Goal: Find specific page/section: Find specific page/section

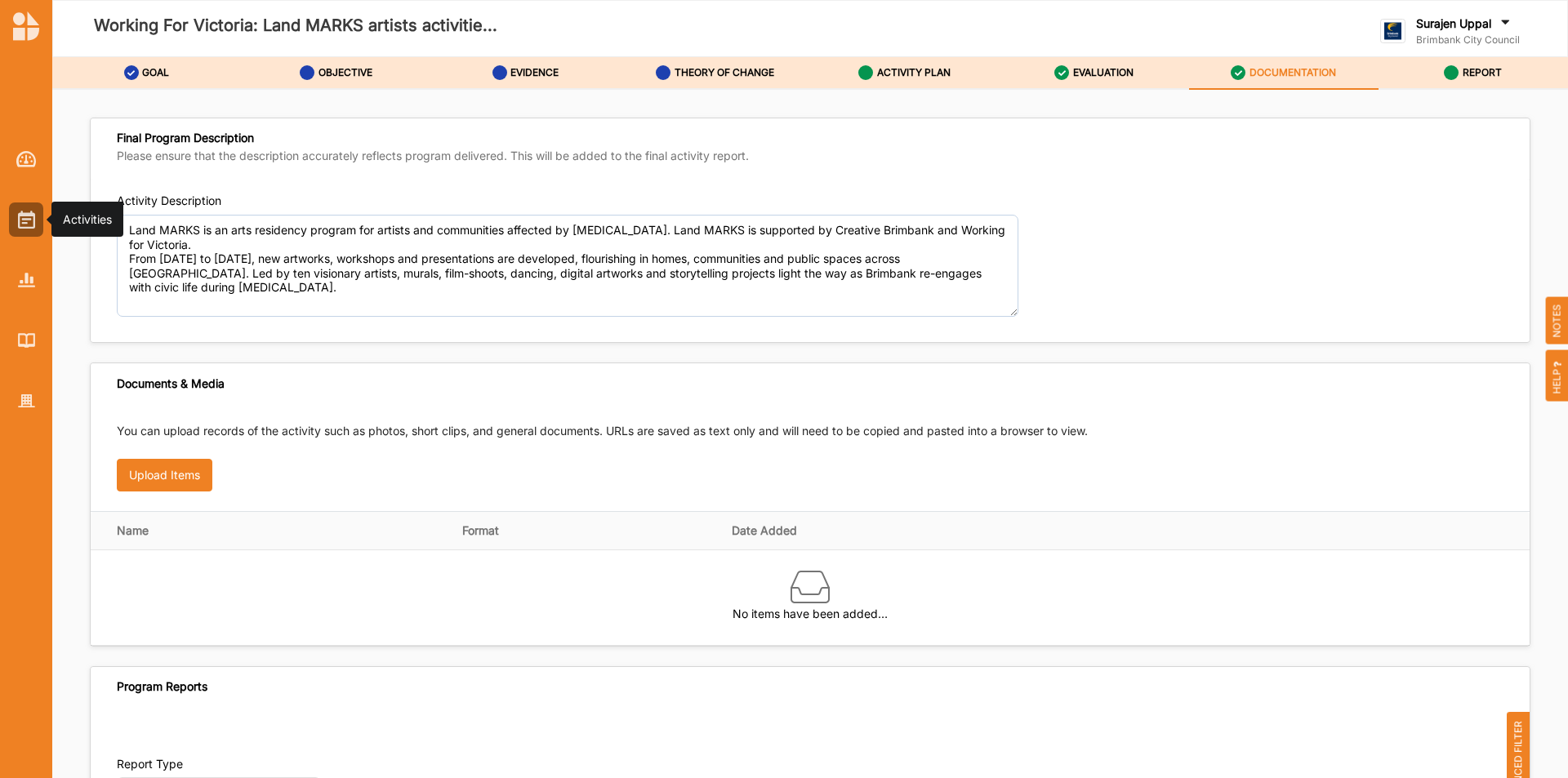
scroll to position [654, 0]
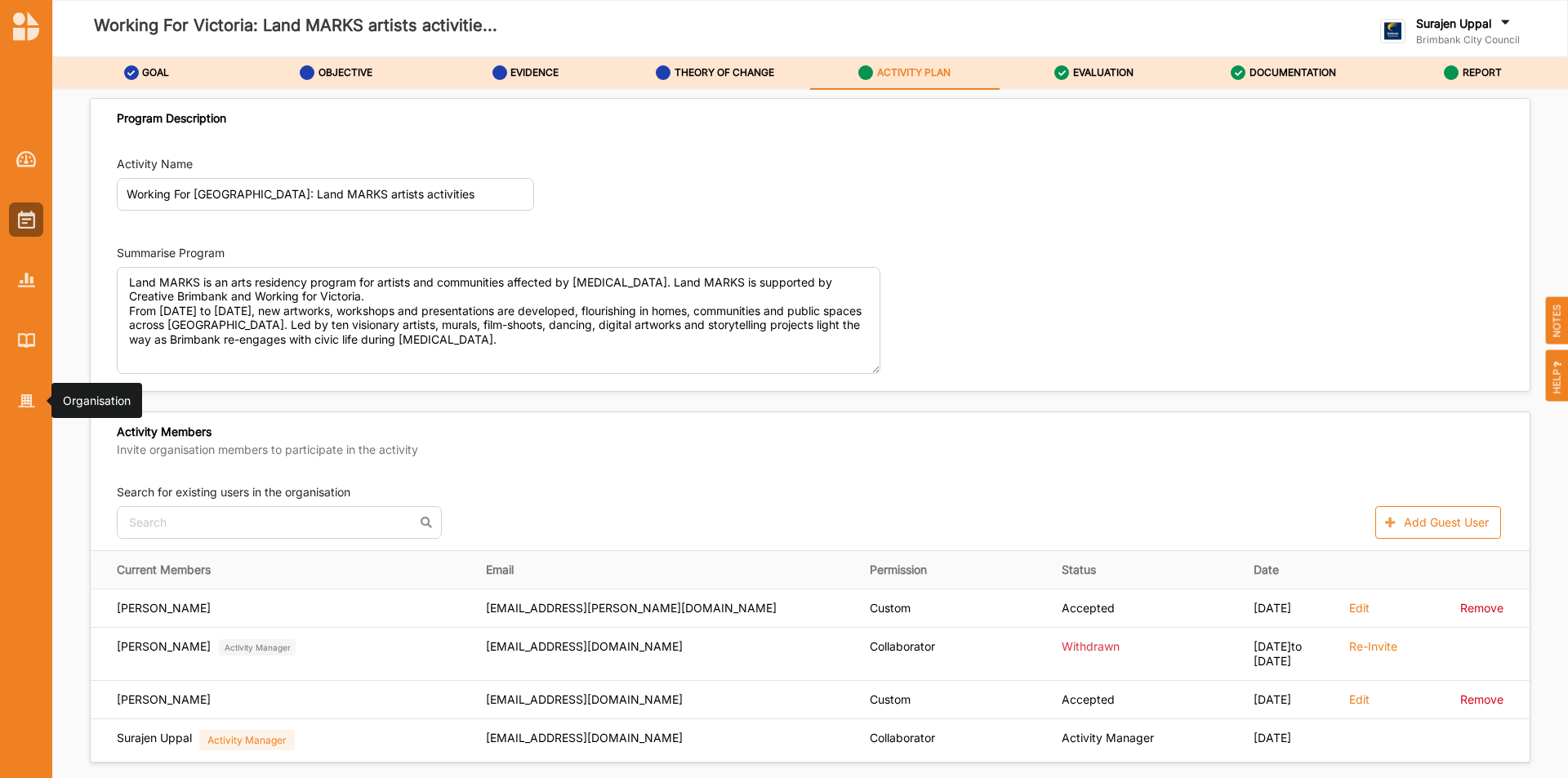
click at [24, 406] on img at bounding box center [26, 401] width 17 height 14
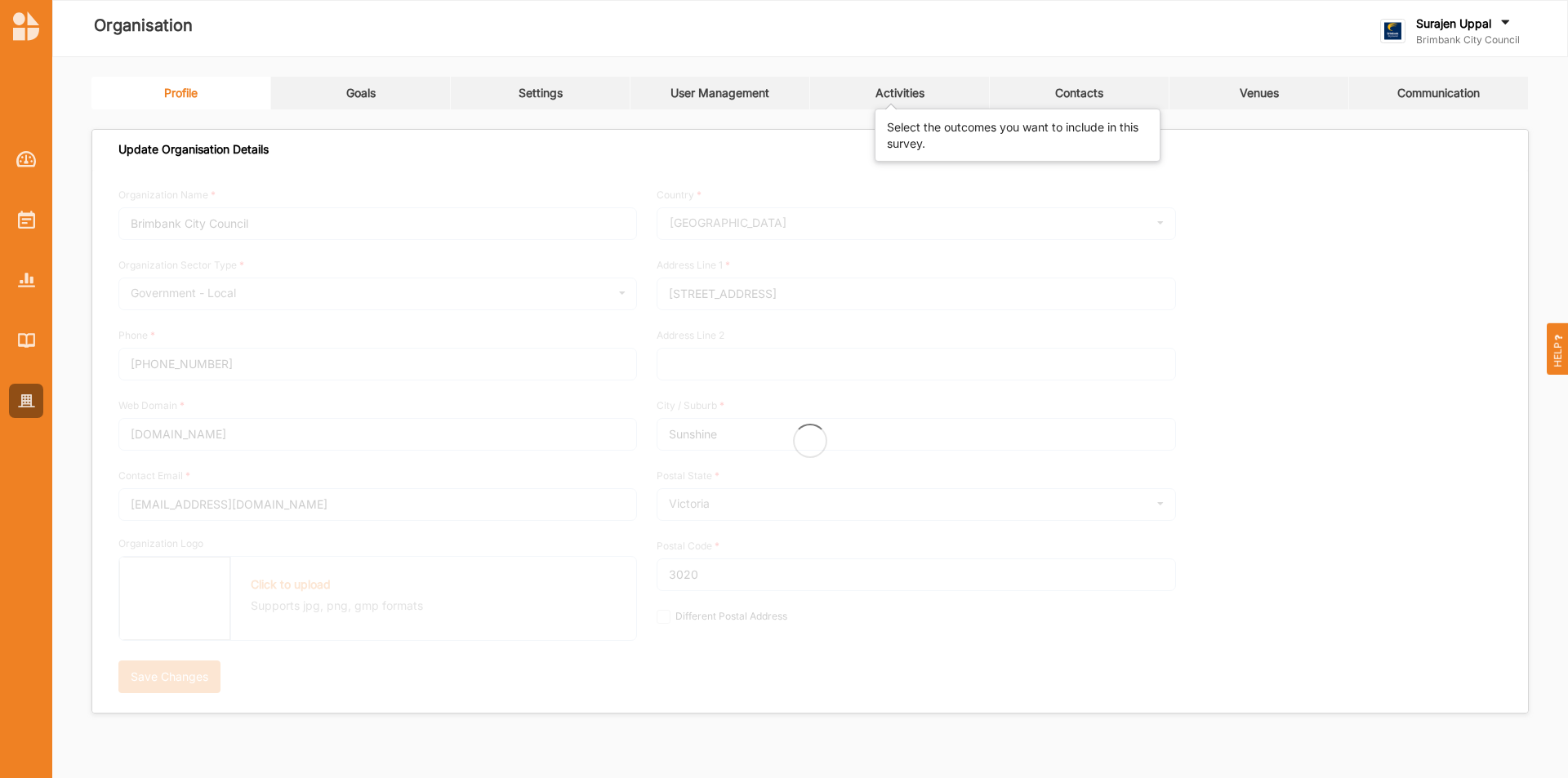
click at [908, 96] on div "Activities" at bounding box center [900, 93] width 49 height 15
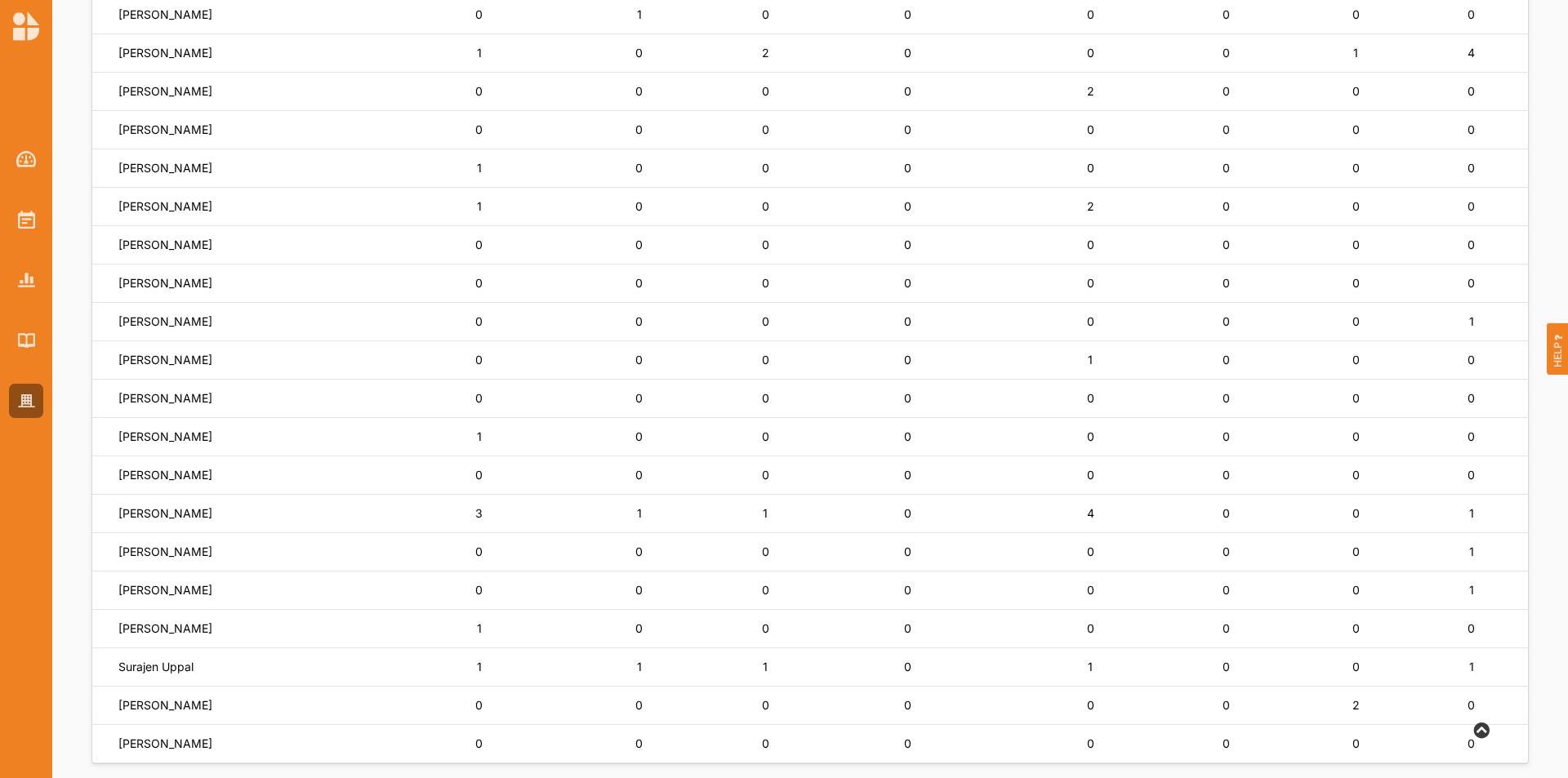
scroll to position [921, 0]
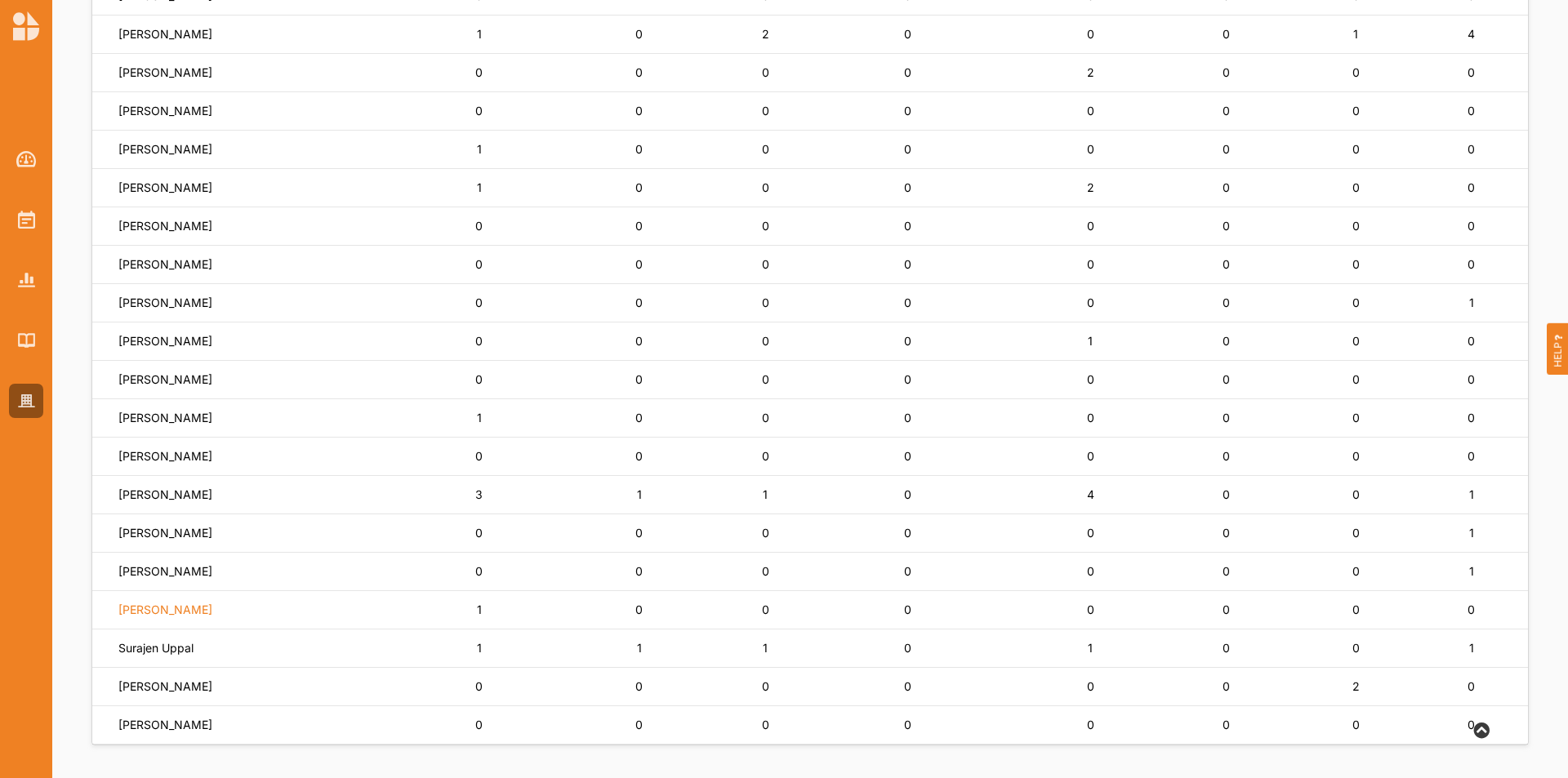
click at [182, 612] on label "Amie Batalibasi" at bounding box center [166, 611] width 94 height 15
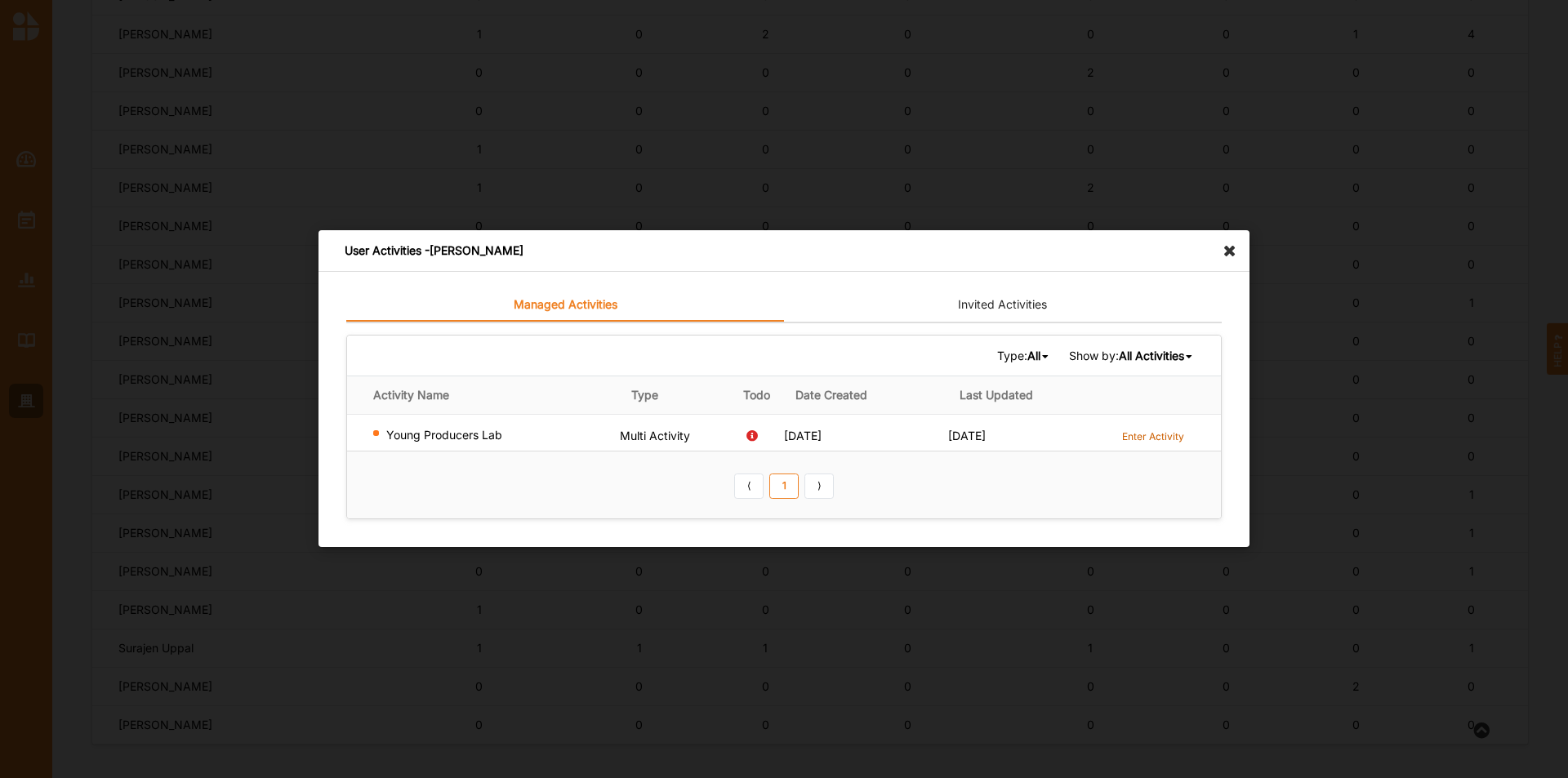
click at [1146, 435] on label "Enter Activity" at bounding box center [1153, 437] width 62 height 14
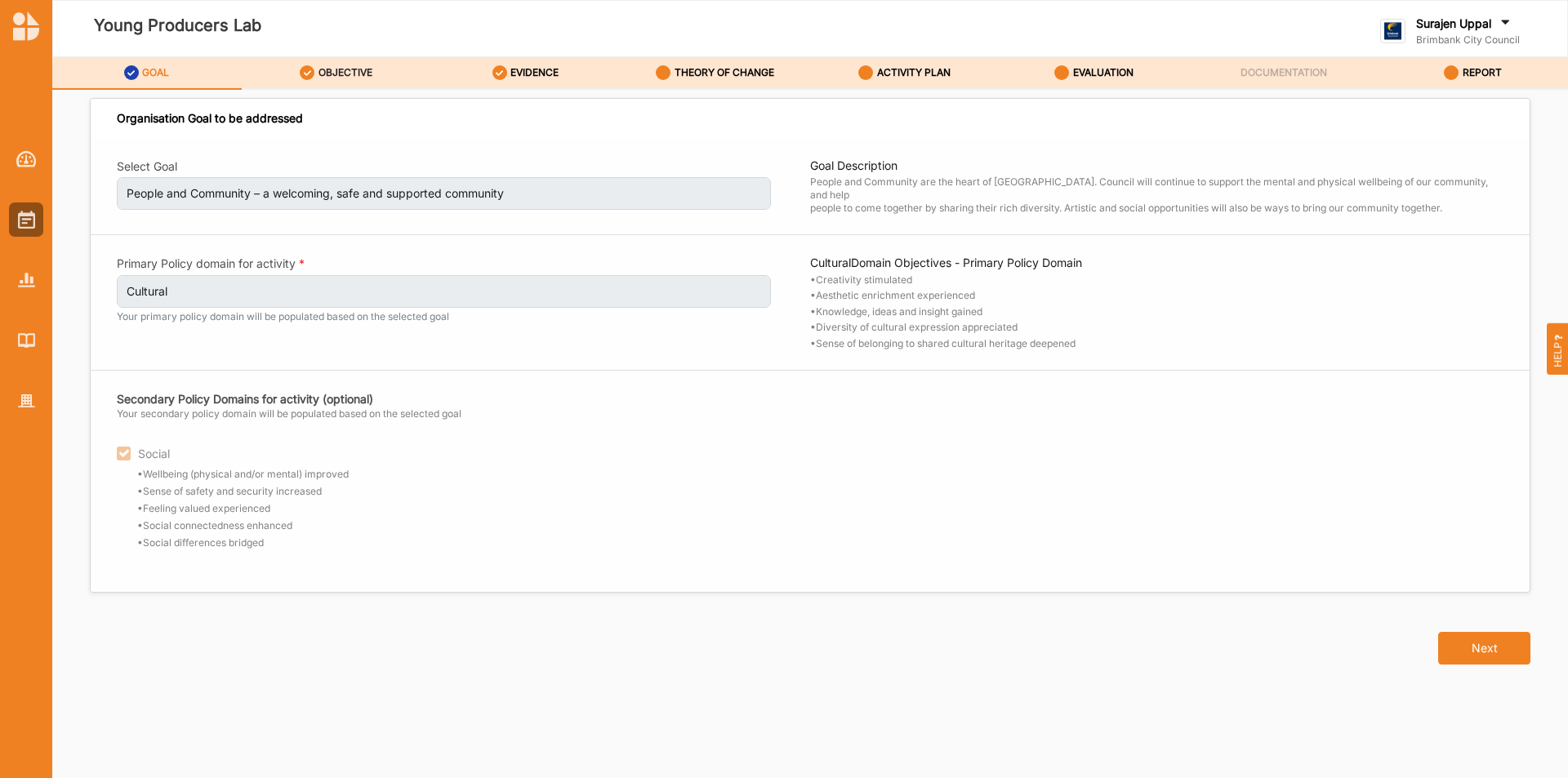
click at [338, 77] on label "OBJECTIVE" at bounding box center [345, 72] width 54 height 13
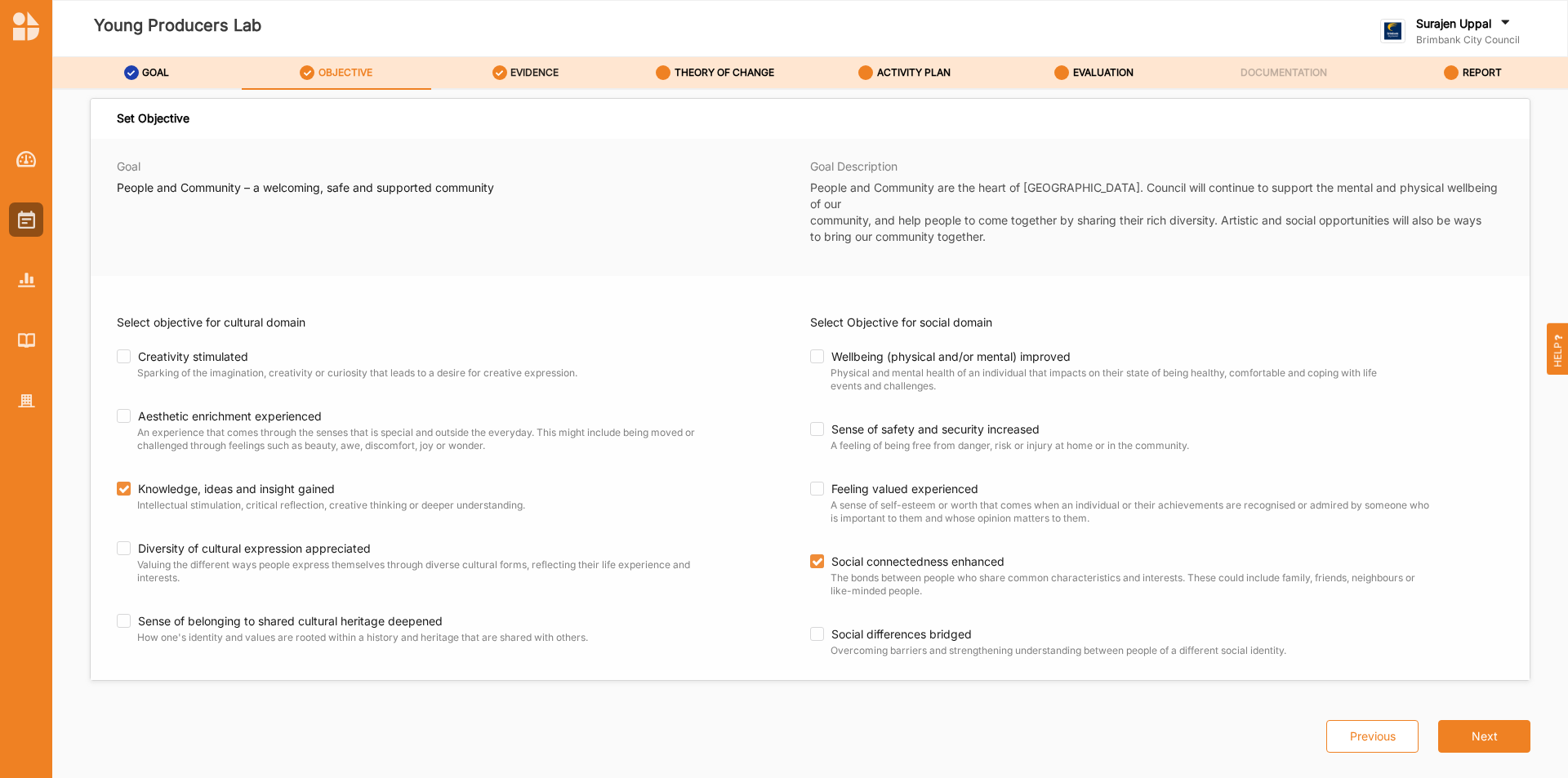
click at [513, 71] on label "EVIDENCE" at bounding box center [534, 72] width 48 height 13
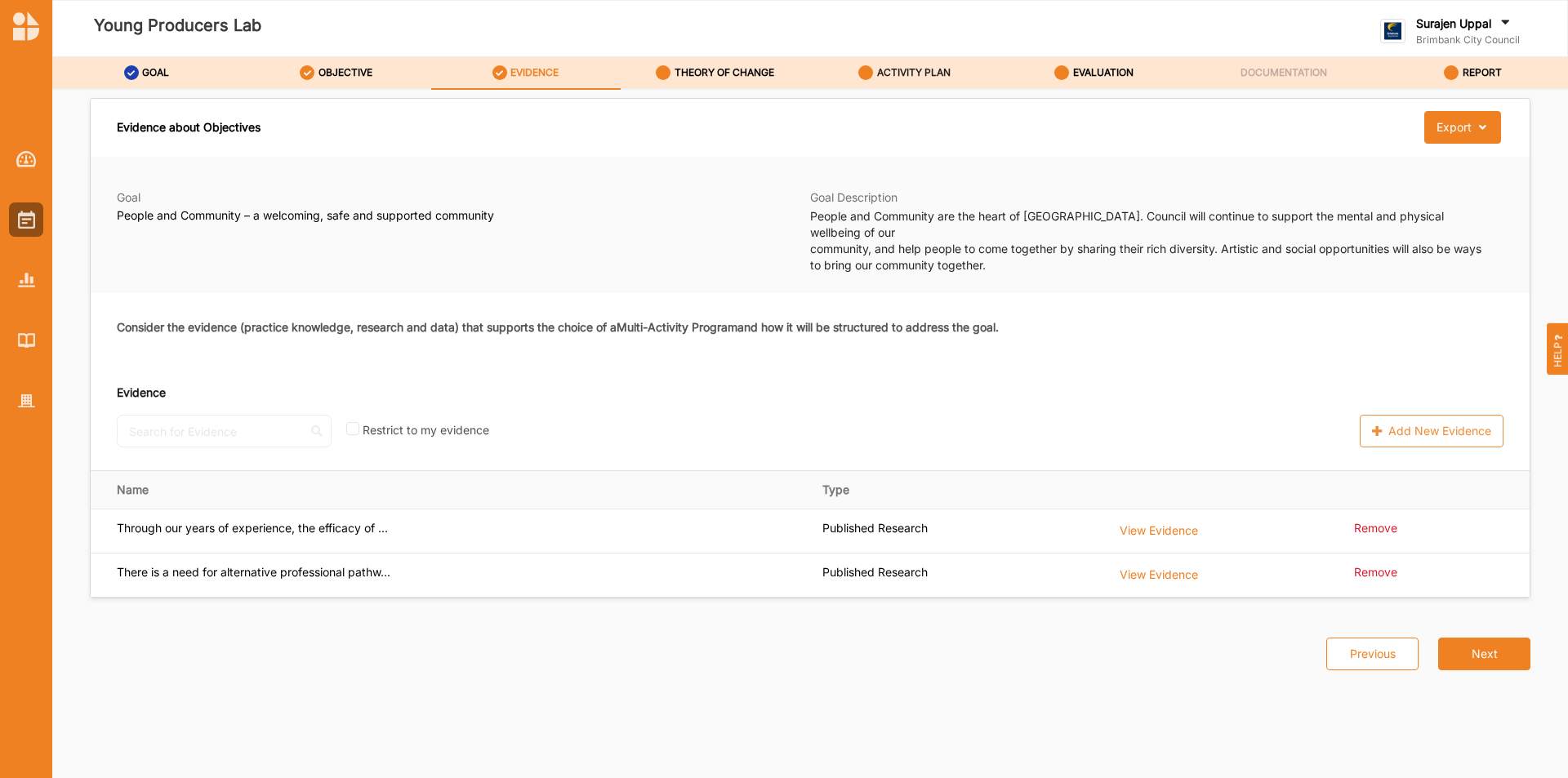
click at [945, 62] on div "ACTIVITY PLAN" at bounding box center [905, 72] width 92 height 29
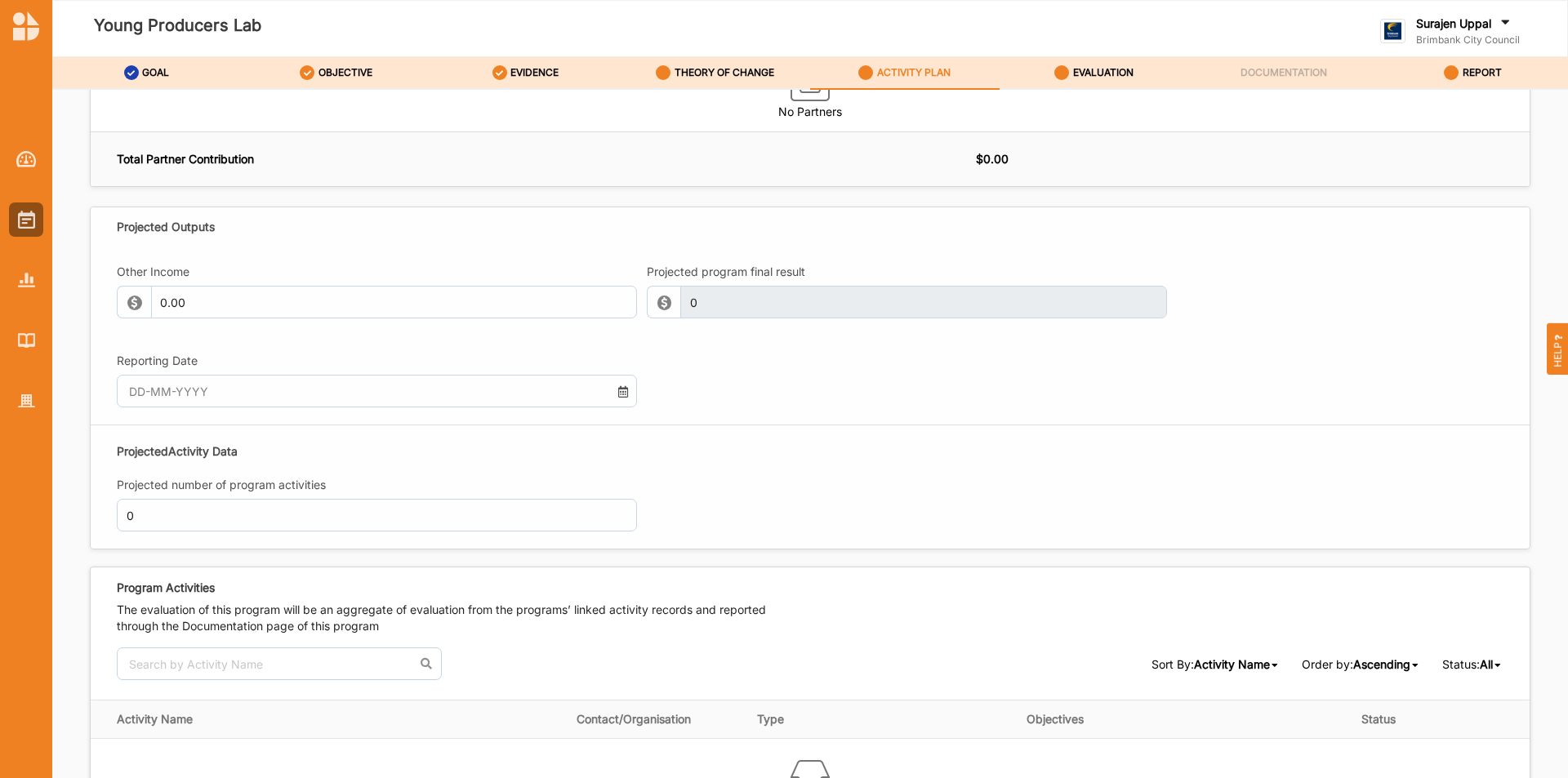
scroll to position [1470, 0]
